Goal: Navigation & Orientation: Find specific page/section

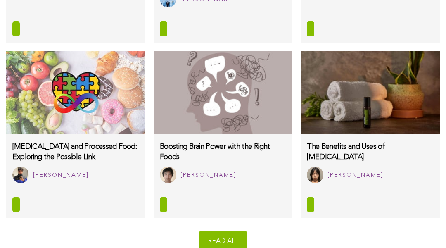
scroll to position [5337, 0]
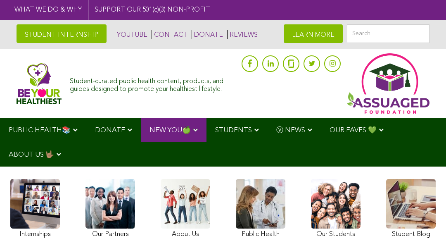
scroll to position [1449, 0]
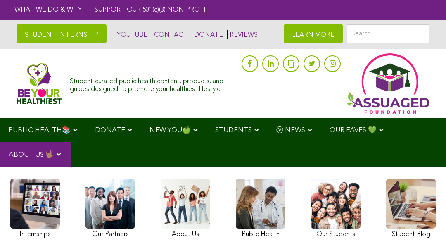
scroll to position [972, 0]
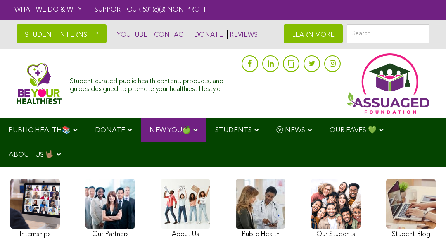
scroll to position [1683, 0]
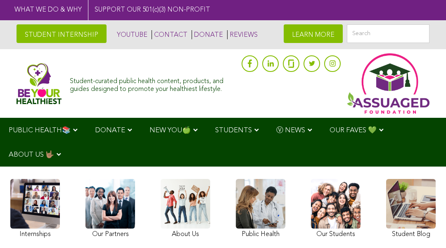
scroll to position [443, 0]
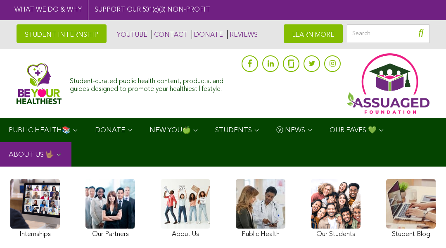
scroll to position [2325, 0]
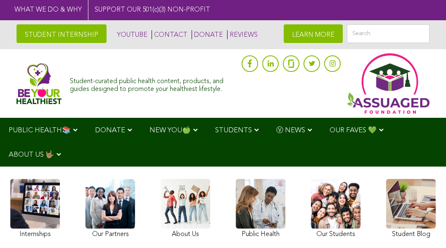
scroll to position [443, 0]
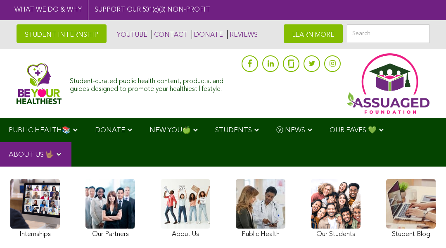
scroll to position [1540, 0]
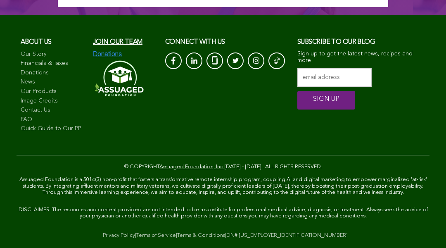
scroll to position [3742, 0]
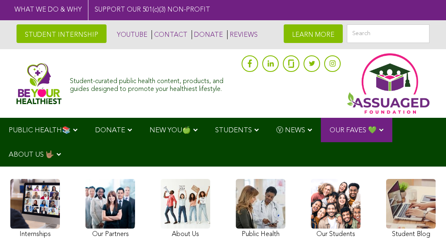
scroll to position [5141, 0]
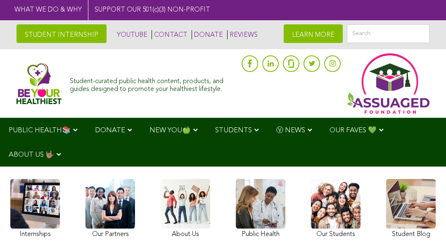
scroll to position [5337, 0]
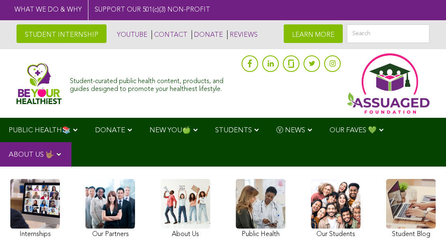
scroll to position [3216, 0]
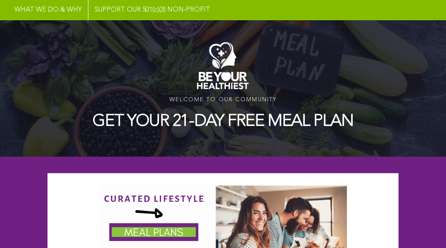
scroll to position [739, 0]
